Goal: Transaction & Acquisition: Purchase product/service

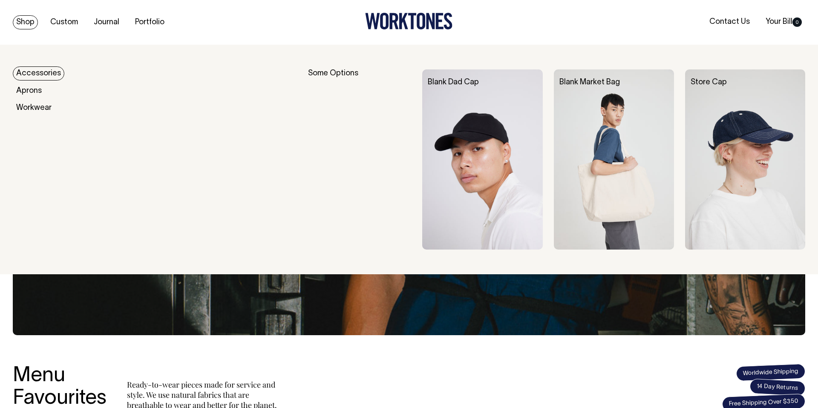
click at [34, 73] on link "Accessories" at bounding box center [39, 73] width 52 height 14
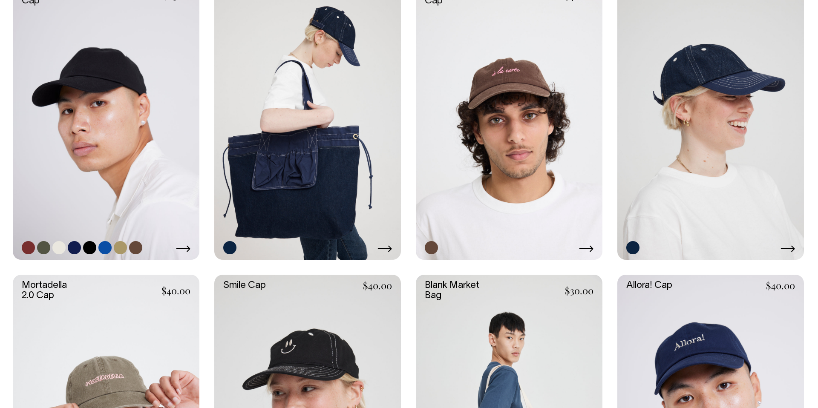
scroll to position [432, 0]
click at [126, 246] on link at bounding box center [120, 247] width 13 height 13
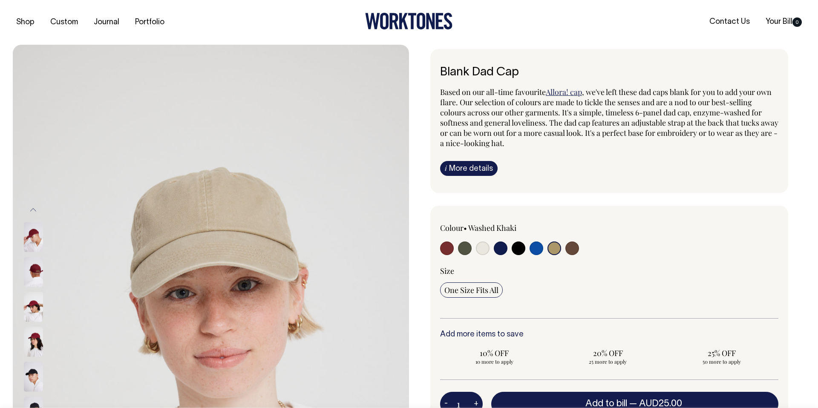
select select "Washed Khaki"
